Goal: Register for event/course

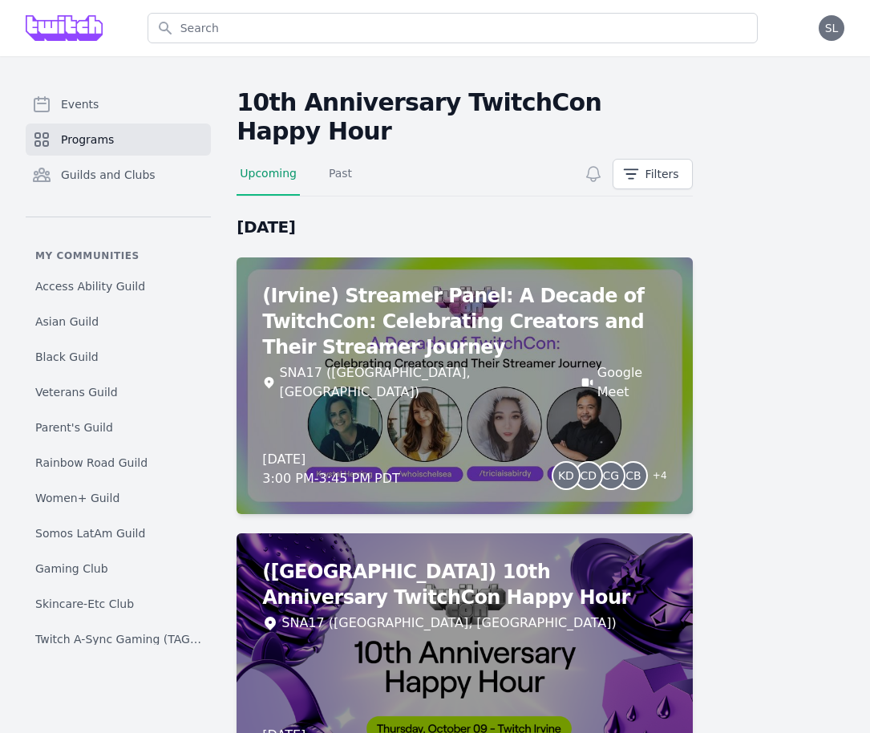
scroll to position [92, 0]
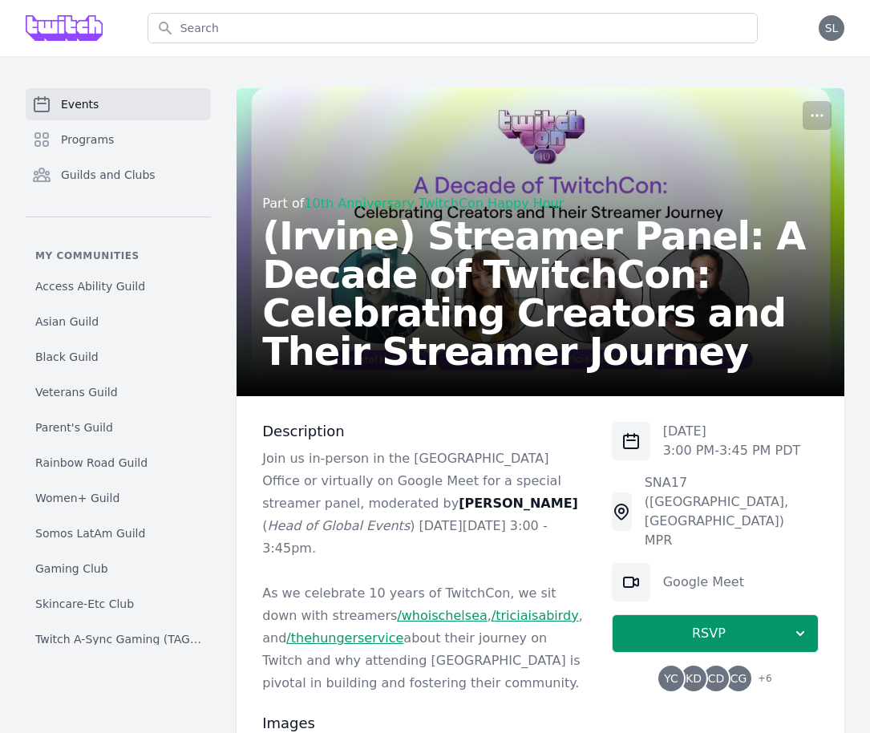
scroll to position [30, 0]
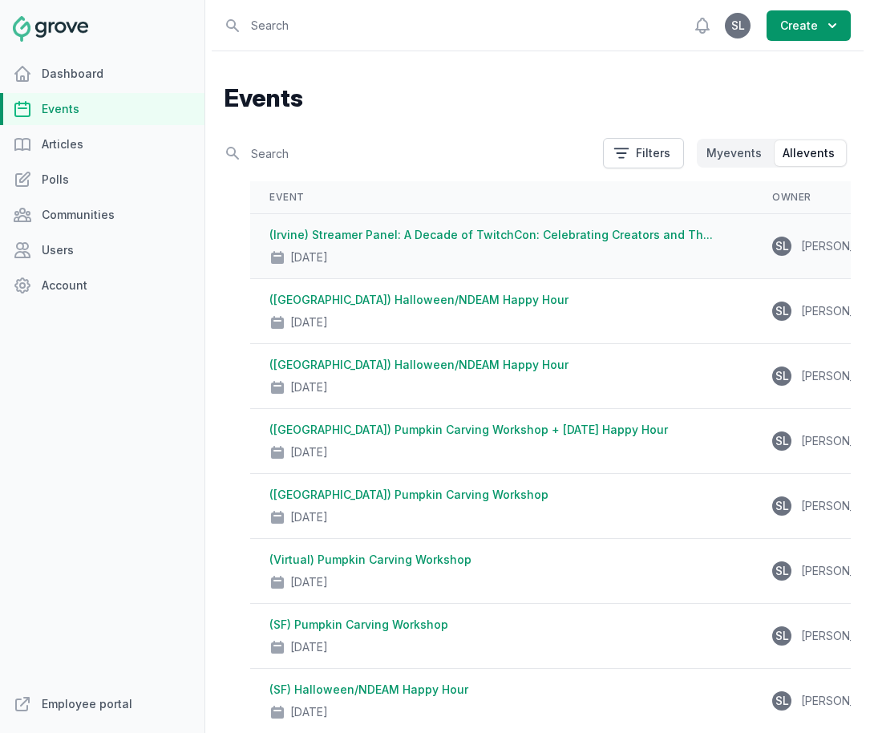
click at [418, 250] on div "Oct 9, 2025" at bounding box center [501, 254] width 464 height 22
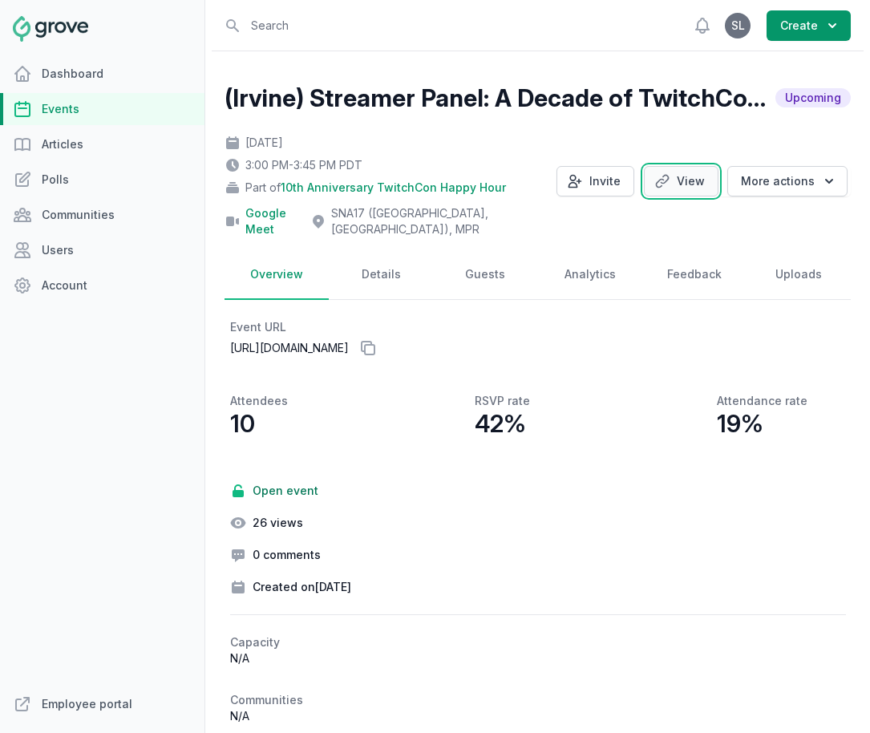
click at [706, 173] on link "View" at bounding box center [681, 181] width 75 height 30
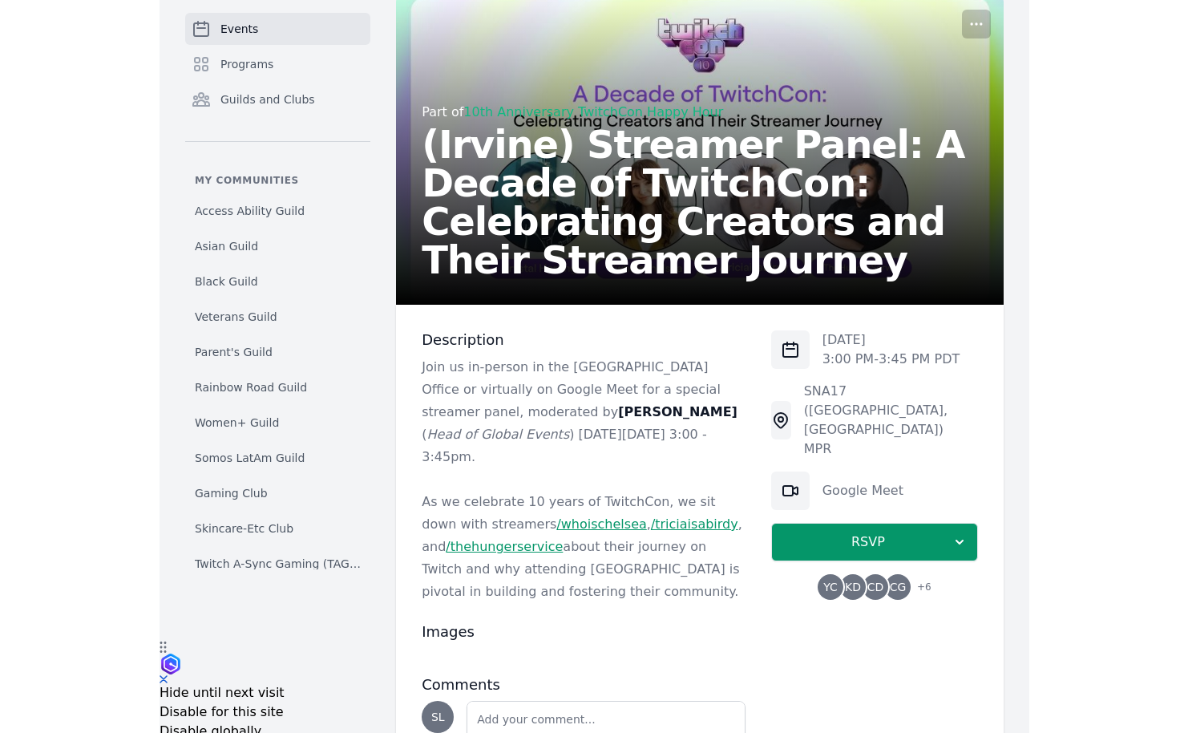
scroll to position [107, 0]
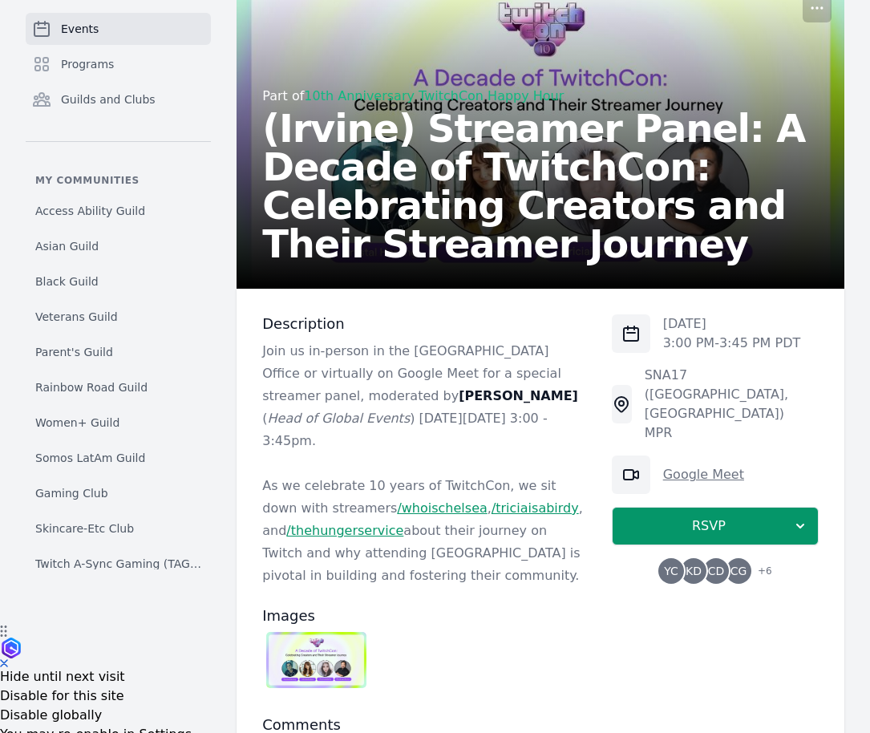
click at [698, 467] on link "Google Meet" at bounding box center [703, 474] width 81 height 15
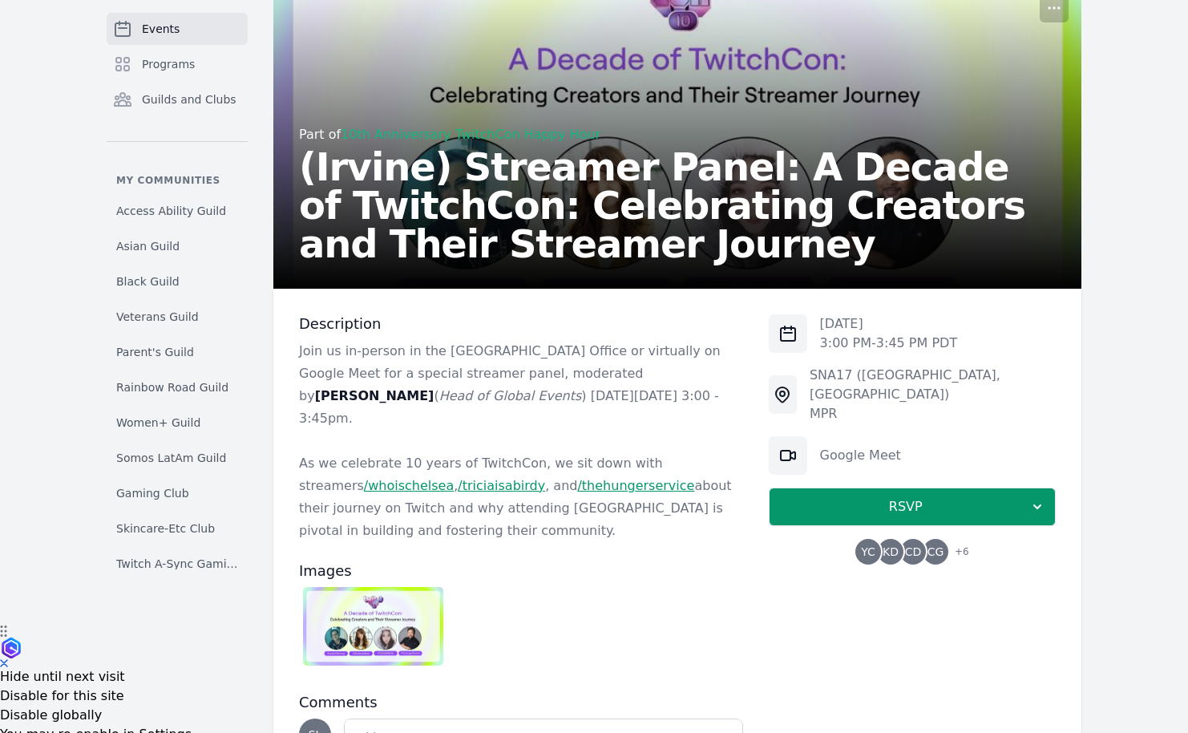
scroll to position [0, 0]
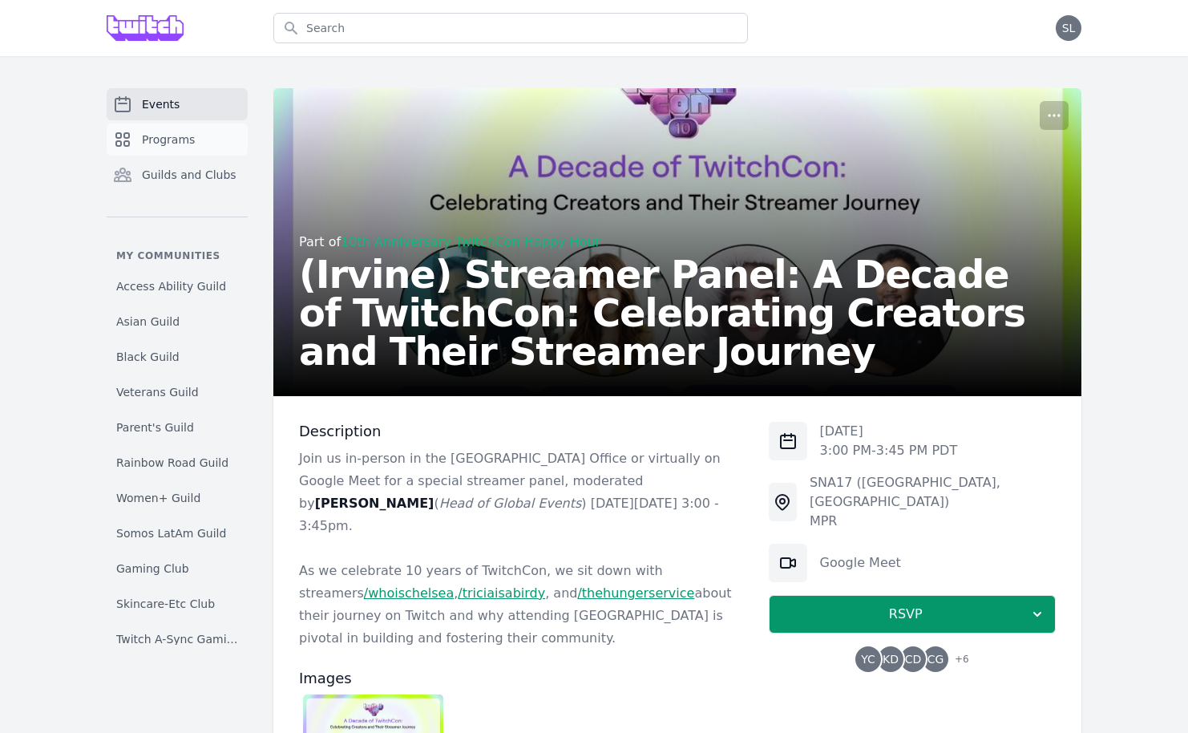
click at [134, 148] on link "Programs" at bounding box center [177, 139] width 141 height 32
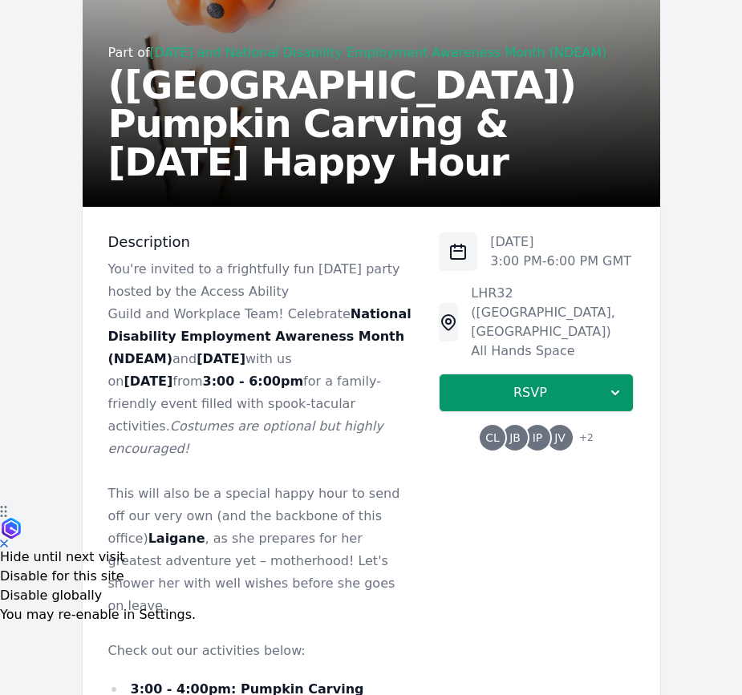
scroll to position [202, 0]
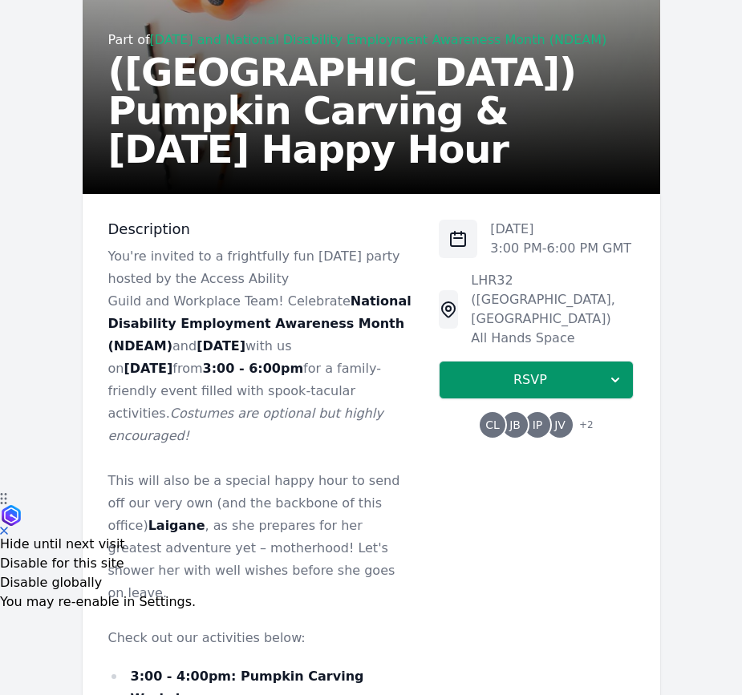
click at [514, 419] on span "JB" at bounding box center [514, 424] width 11 height 11
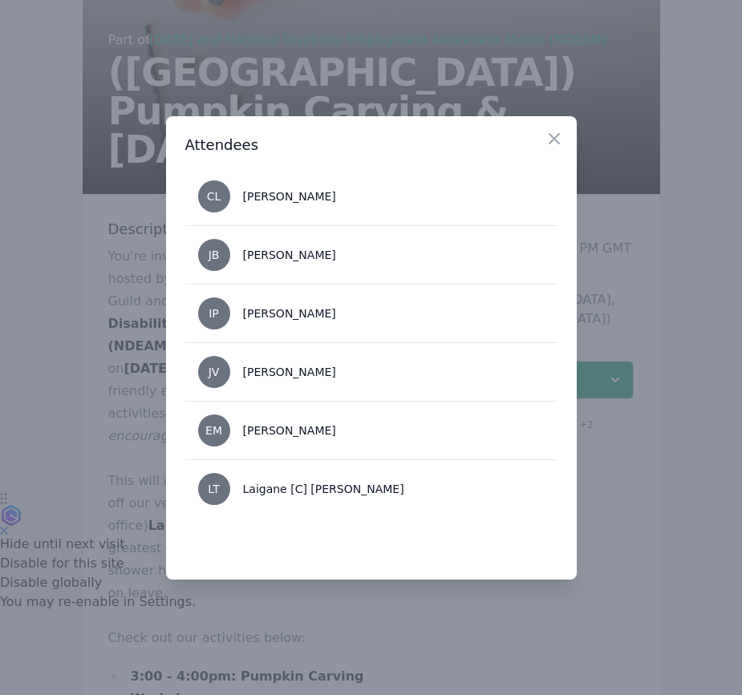
click at [434, 617] on div at bounding box center [371, 347] width 742 height 695
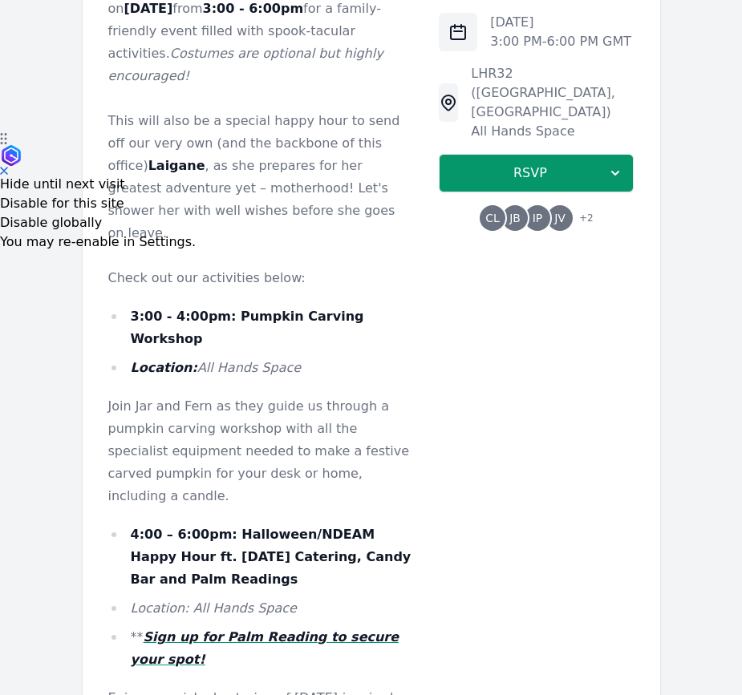
scroll to position [814, 0]
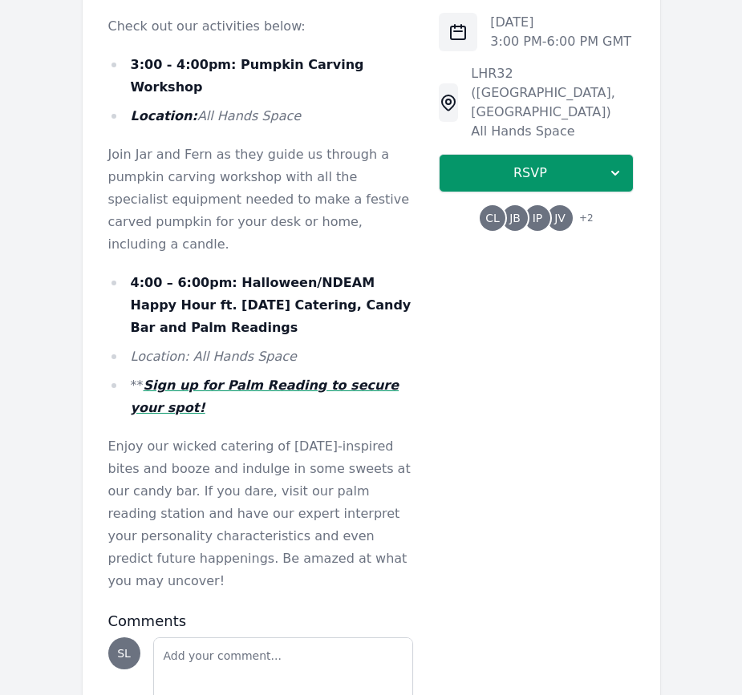
click at [235, 378] on em "Sign up for Palm Reading to secure your spot!" at bounding box center [265, 397] width 269 height 38
